Goal: Task Accomplishment & Management: Manage account settings

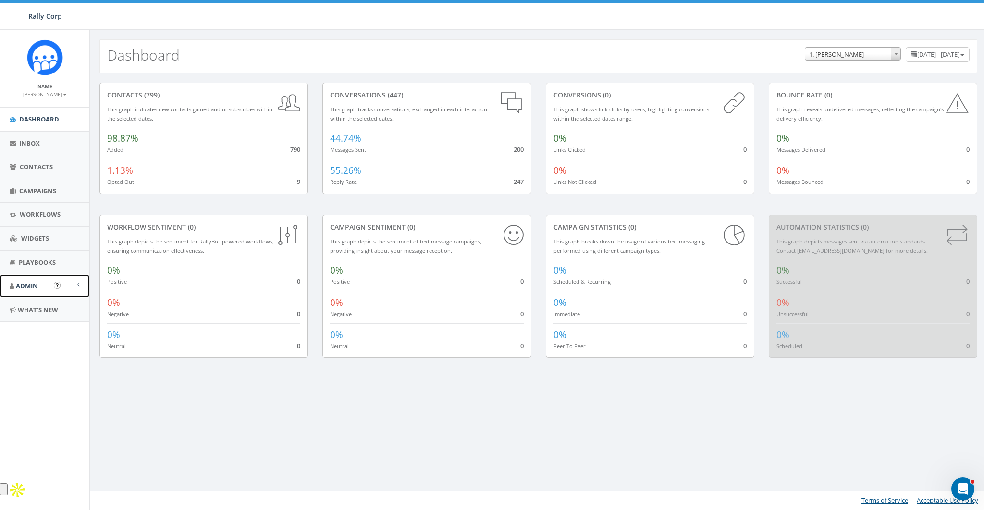
click at [24, 290] on link "Admin" at bounding box center [44, 286] width 89 height 24
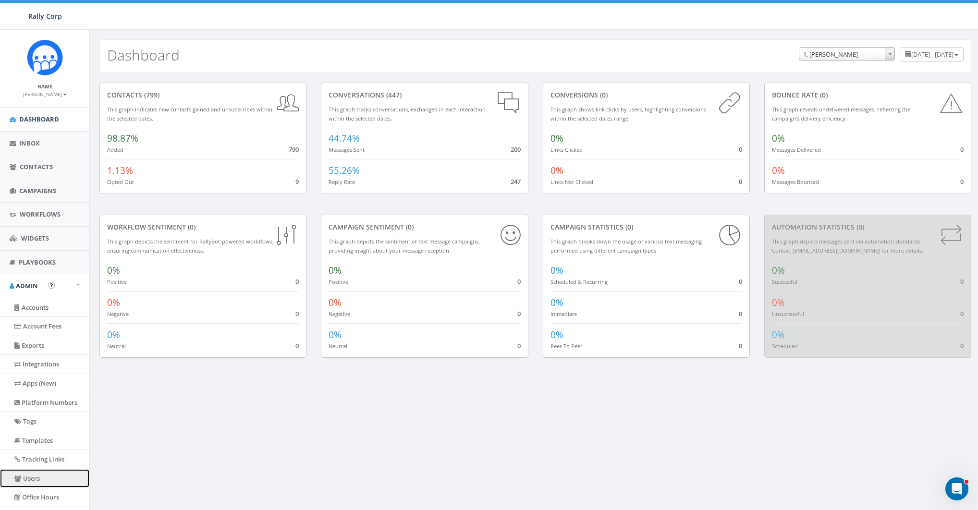
click at [30, 474] on link "Users" at bounding box center [44, 478] width 89 height 19
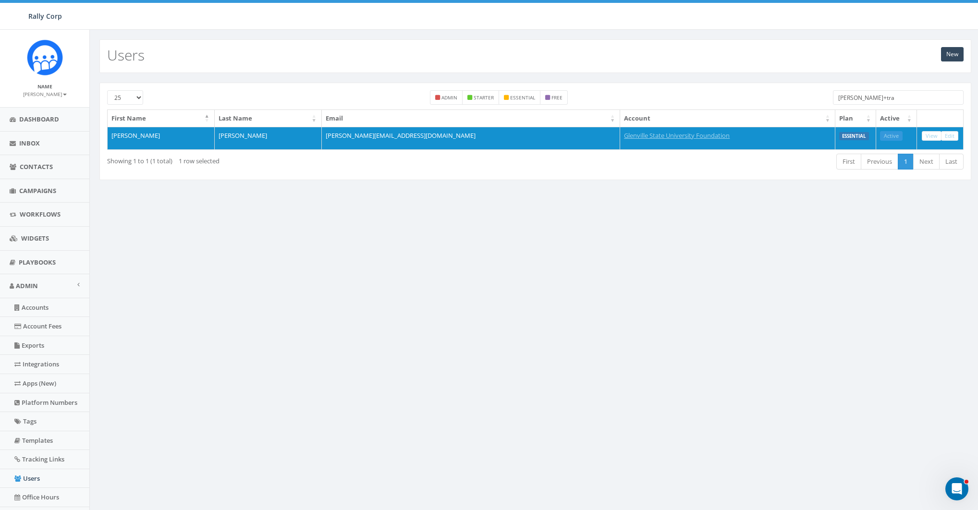
click at [880, 98] on input "james+tra" at bounding box center [898, 97] width 131 height 14
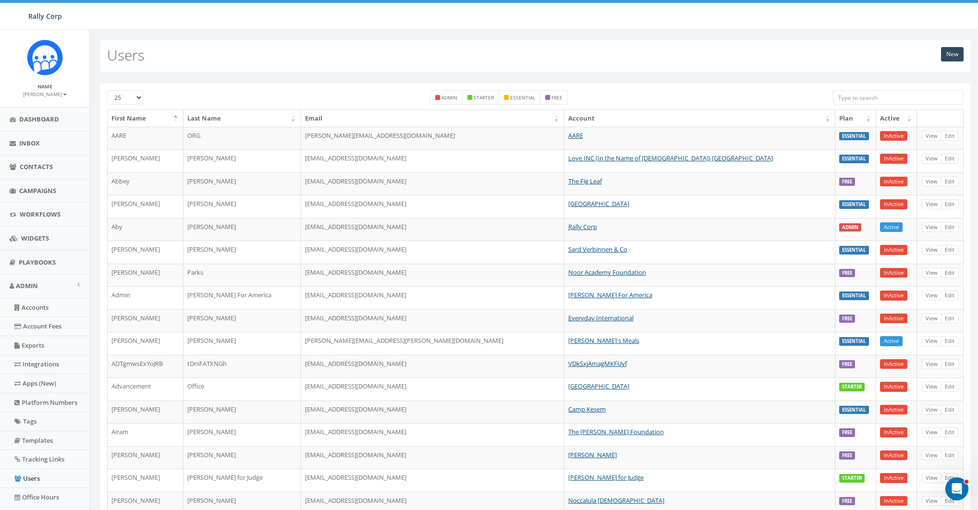
click at [867, 93] on input "search" at bounding box center [898, 97] width 131 height 14
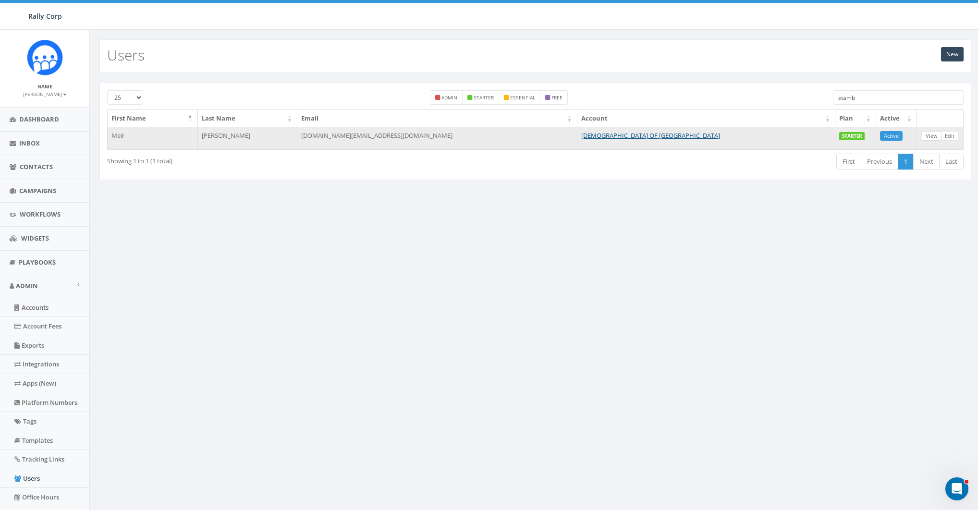
type input "stamb"
click at [931, 133] on link "View" at bounding box center [932, 136] width 20 height 10
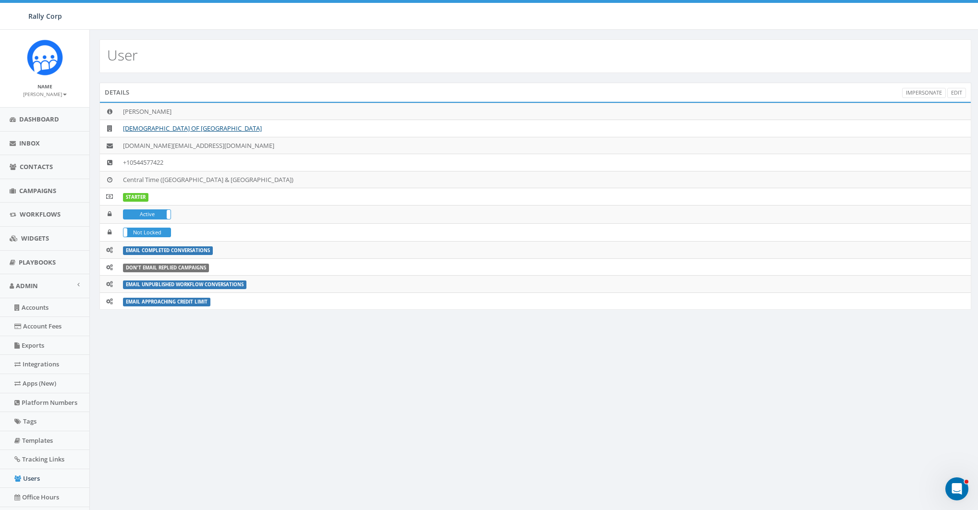
click at [922, 84] on div "Details Impersonate Edit" at bounding box center [535, 92] width 872 height 19
click at [917, 93] on link "Impersonate" at bounding box center [924, 93] width 44 height 10
